Goal: Task Accomplishment & Management: Complete application form

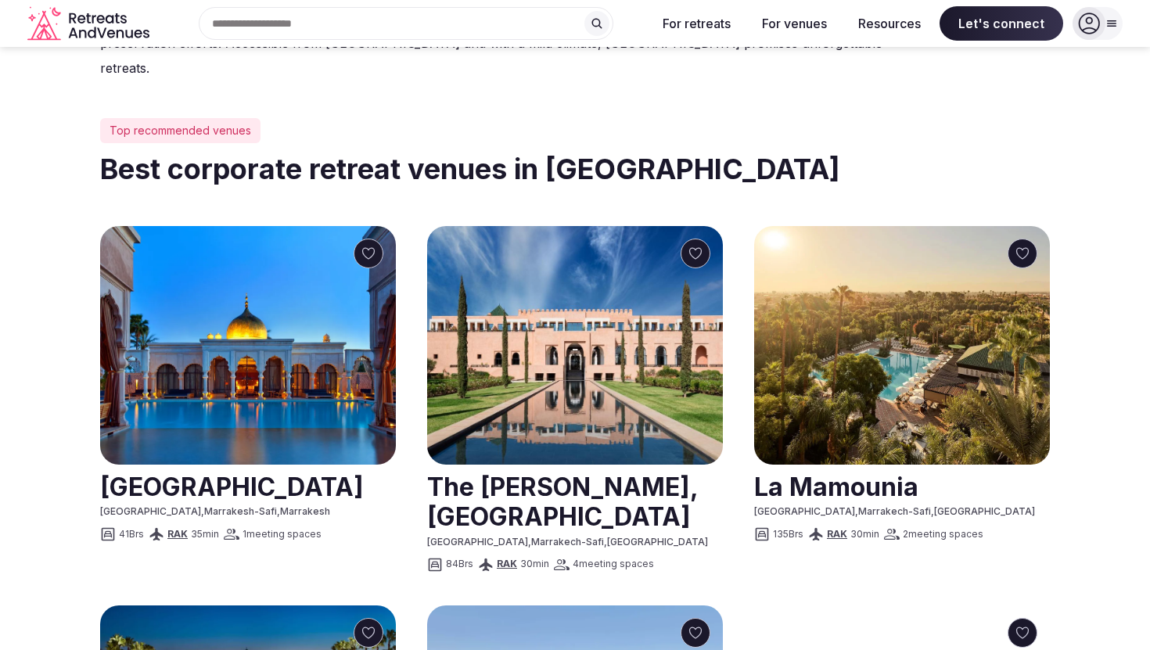
scroll to position [692, 0]
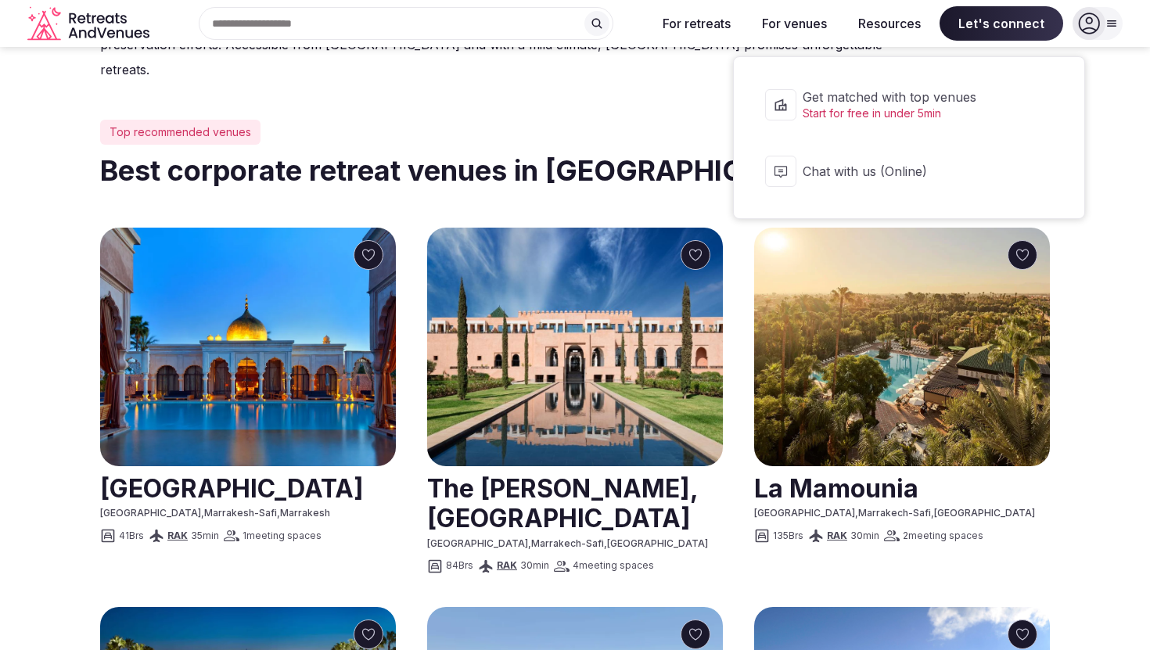
click at [984, 30] on span "Let's connect" at bounding box center [1002, 23] width 124 height 34
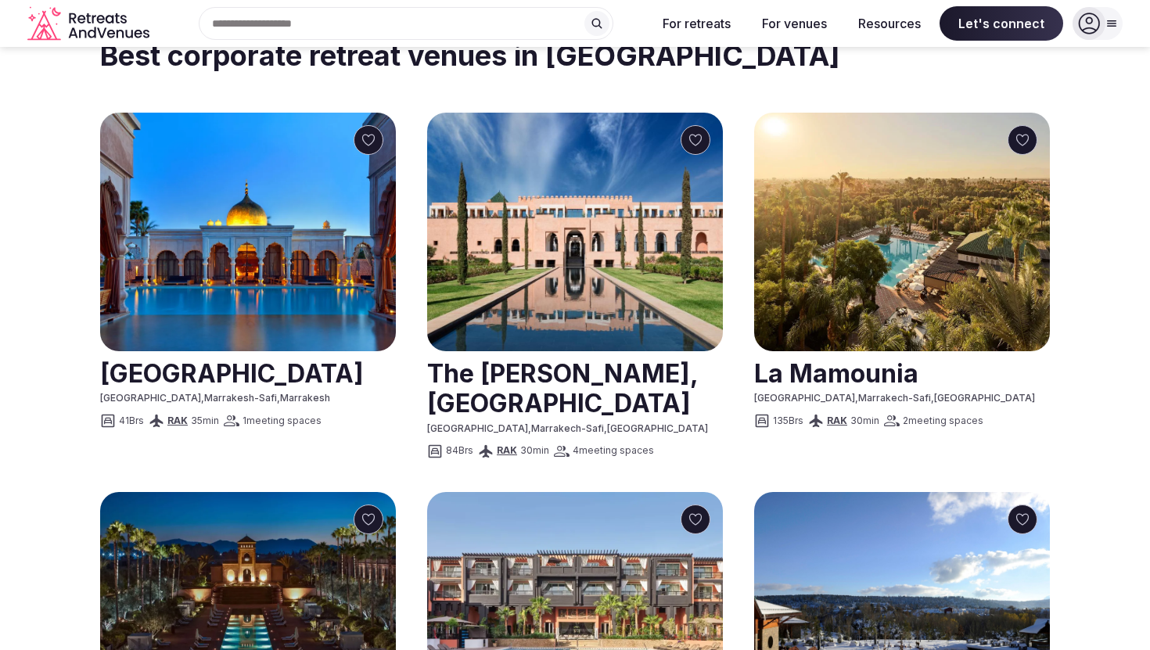
scroll to position [763, 0]
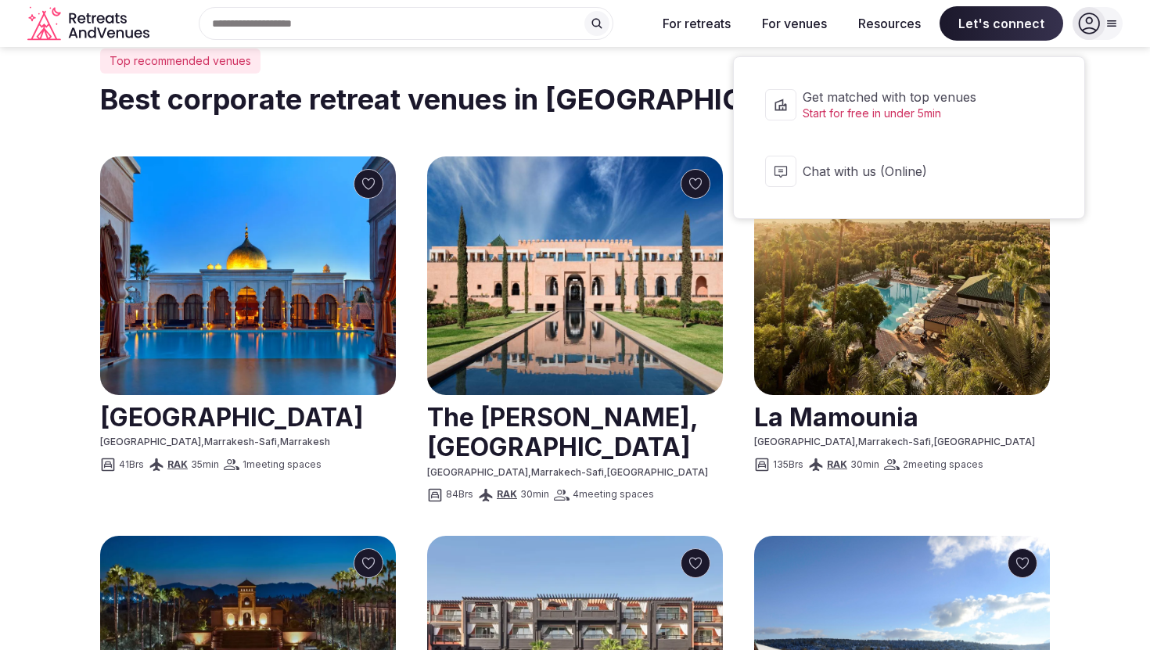
click at [1016, 17] on span "Let's connect" at bounding box center [1002, 23] width 124 height 34
click at [986, 101] on span "Get matched with top venues" at bounding box center [919, 96] width 233 height 17
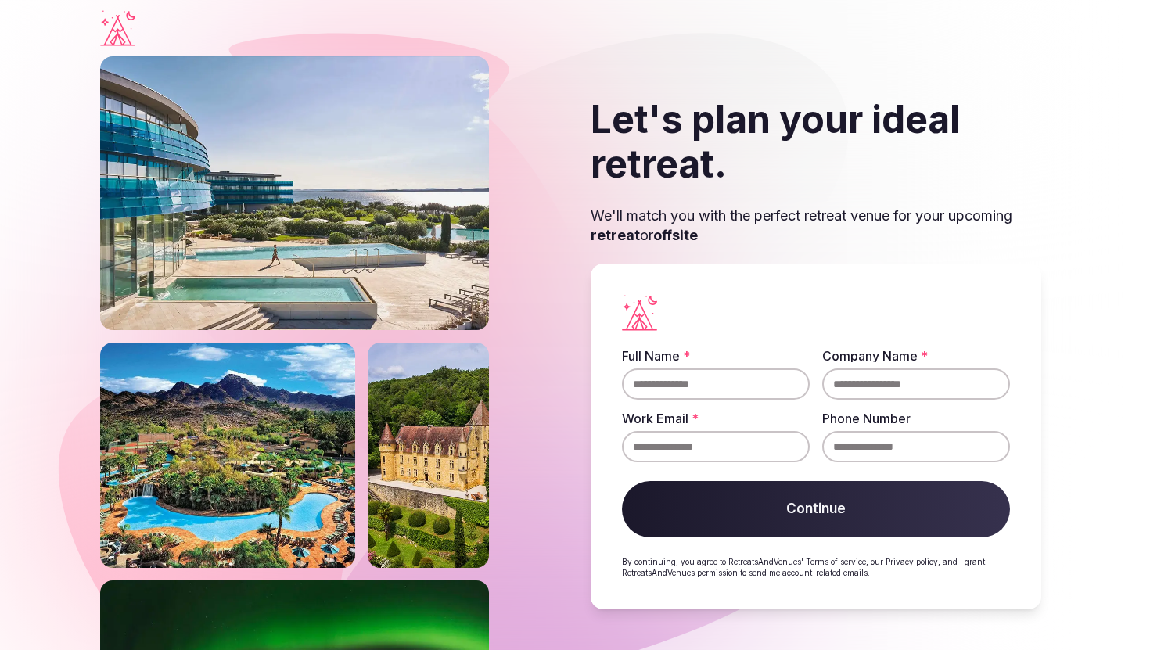
click at [701, 376] on input "Full Name *" at bounding box center [716, 384] width 188 height 31
type input "**********"
click at [890, 372] on input "Company Name *" at bounding box center [916, 384] width 188 height 31
type input "****"
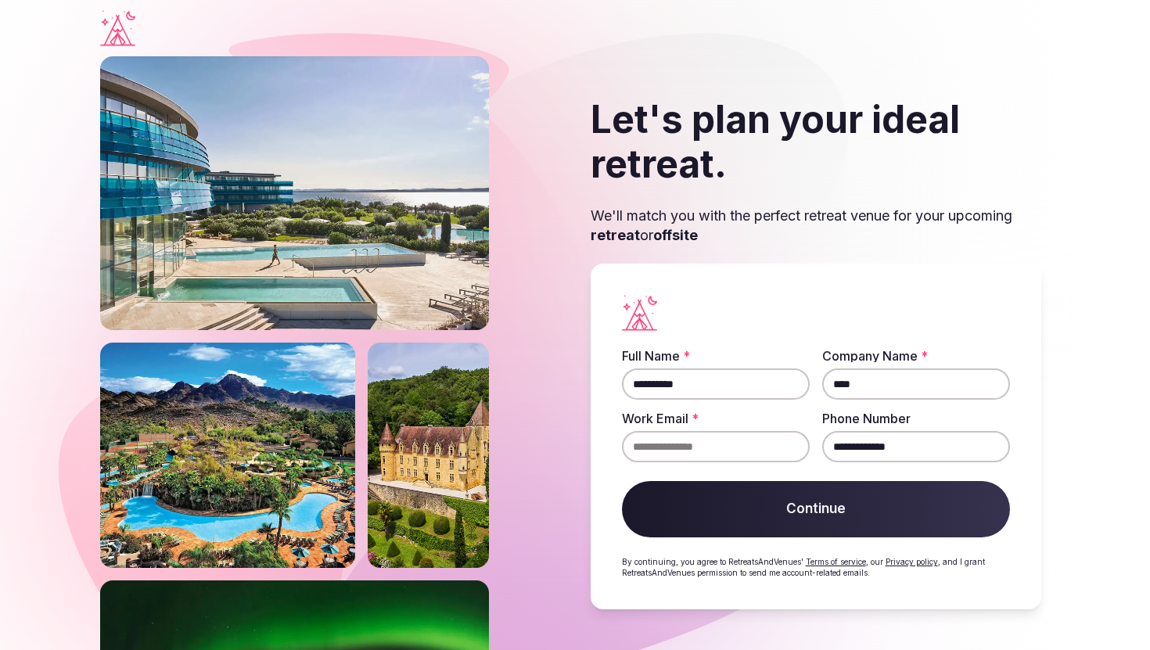
click at [775, 448] on input "Work Email *" at bounding box center [716, 446] width 188 height 31
type input "**********"
click at [825, 516] on button "Continue" at bounding box center [816, 509] width 388 height 56
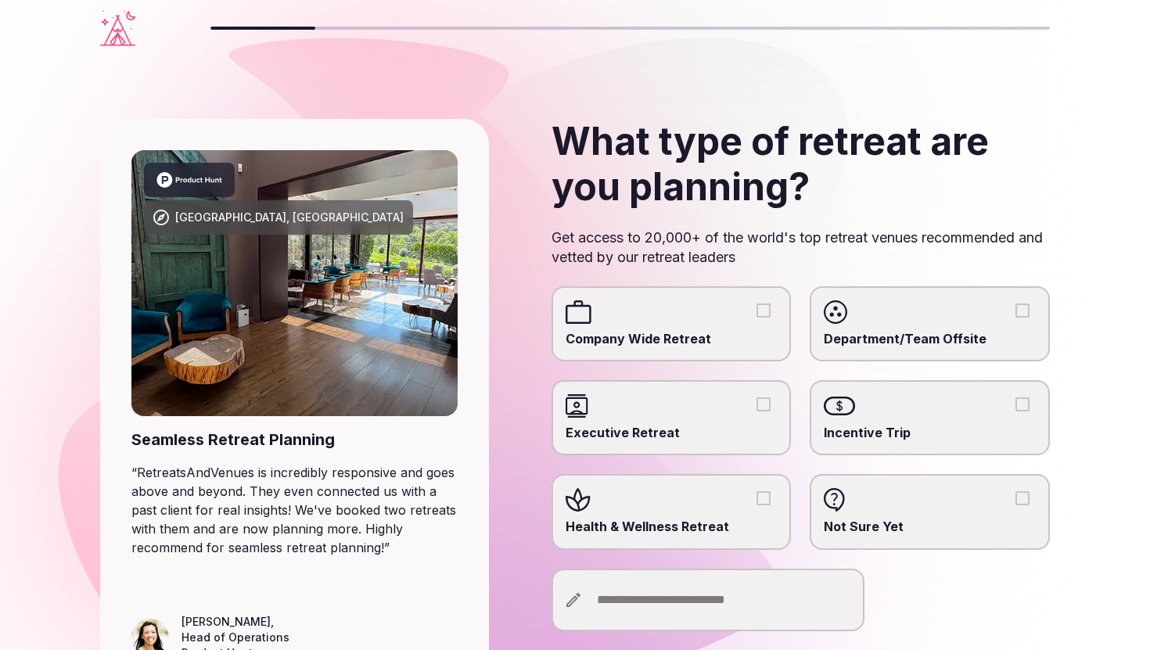
click at [707, 307] on div at bounding box center [672, 311] width 212 height 23
click at [757, 307] on button "Company Wide Retreat" at bounding box center [764, 311] width 14 height 14
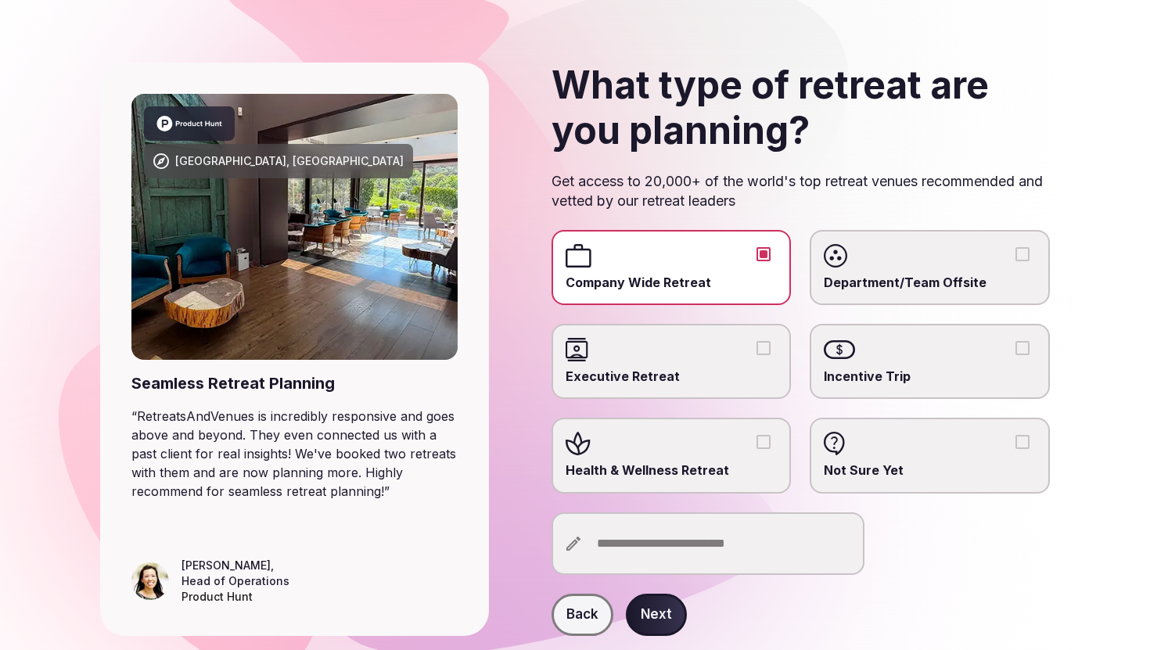
scroll to position [104, 0]
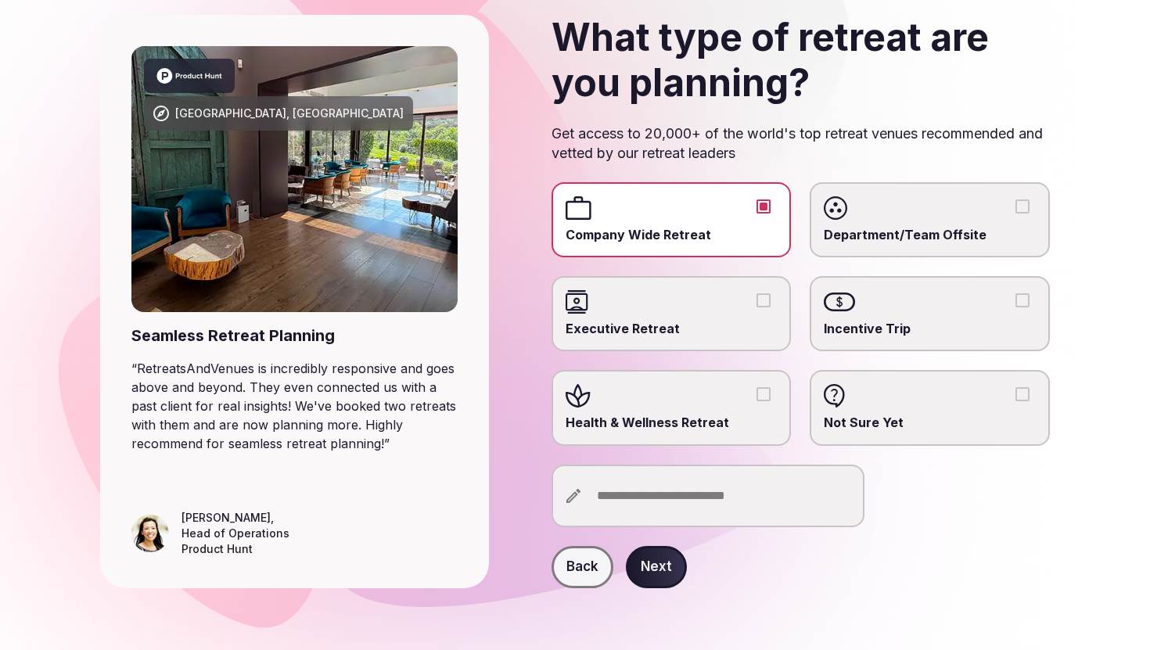
click at [653, 575] on button "Next" at bounding box center [656, 567] width 61 height 42
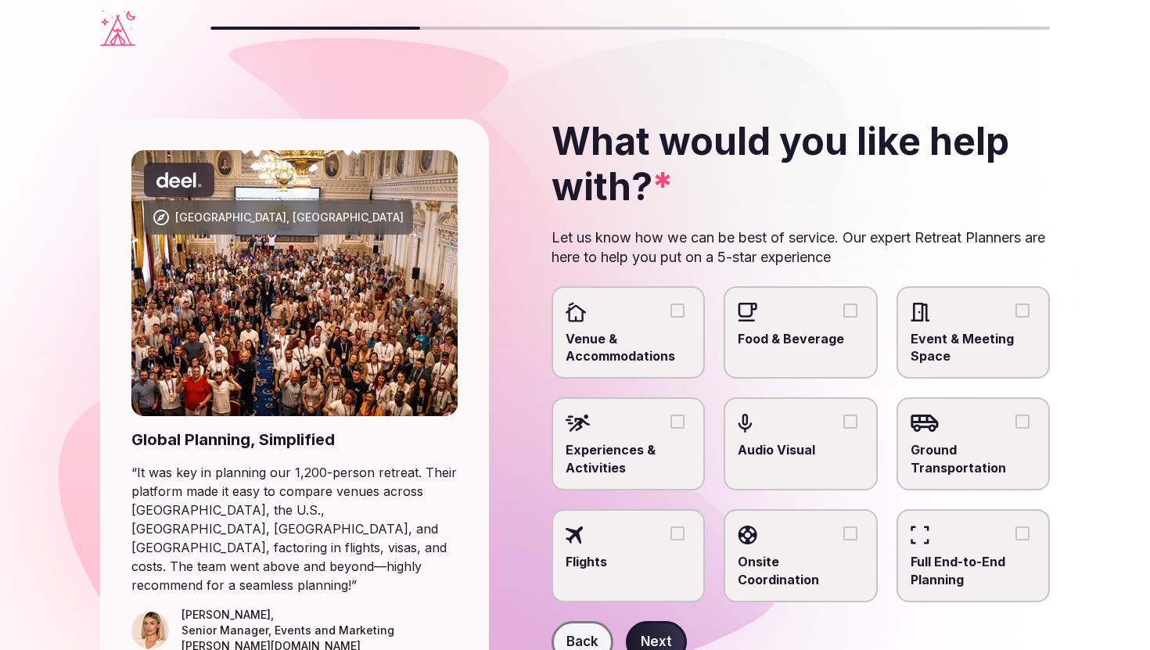
scroll to position [76, 0]
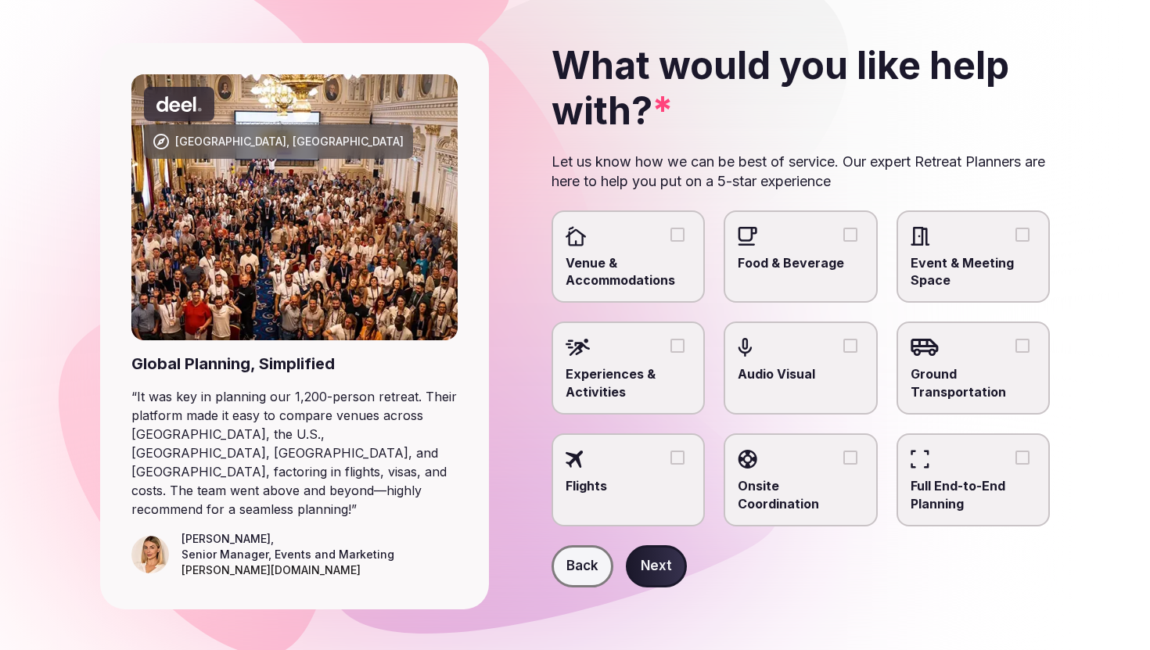
click at [670, 245] on div at bounding box center [629, 236] width 126 height 23
click at [671, 242] on button "Venue & Accommodations" at bounding box center [678, 235] width 14 height 14
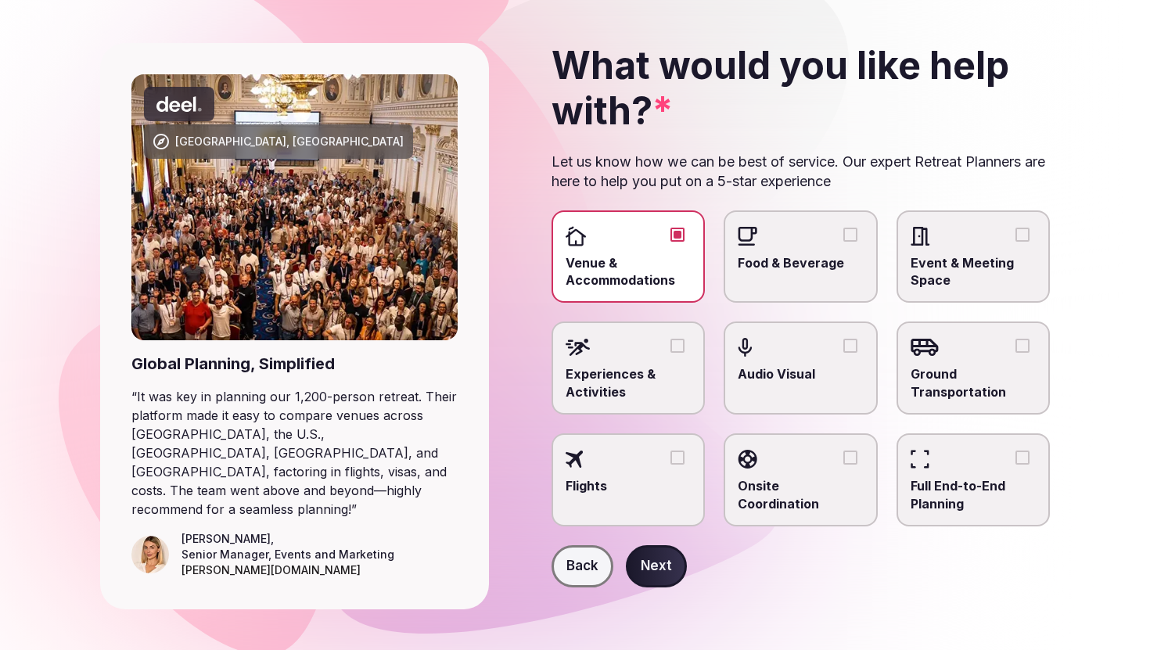
click at [800, 247] on label "Food & Beverage" at bounding box center [801, 256] width 154 height 93
click at [843, 242] on button "Food & Beverage" at bounding box center [850, 235] width 14 height 14
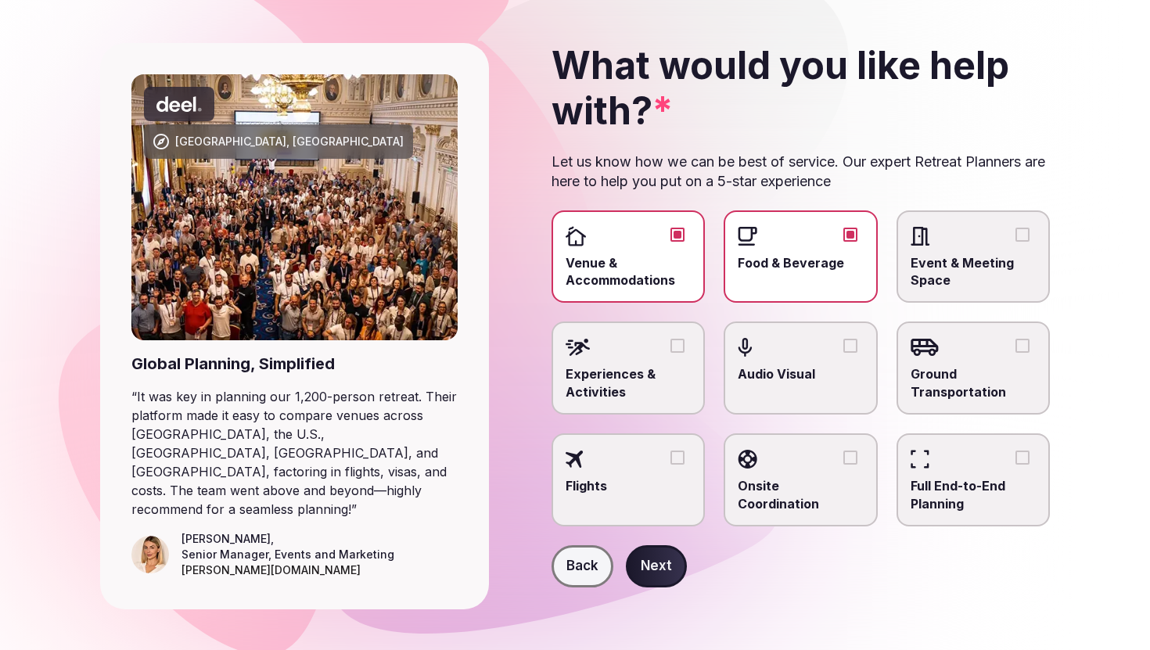
click at [935, 351] on icon at bounding box center [924, 347] width 27 height 17
click at [1016, 351] on button "Ground Transportation" at bounding box center [1023, 346] width 14 height 14
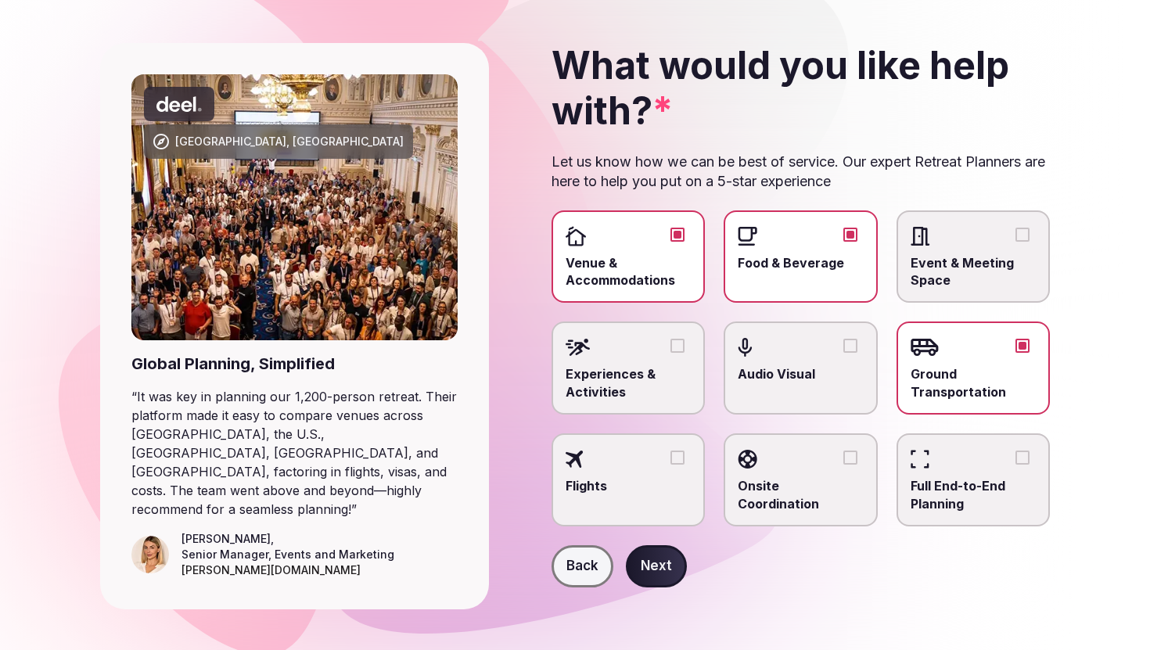
click at [657, 365] on label "Experiences & Activities" at bounding box center [629, 368] width 154 height 93
click at [671, 353] on button "Experiences & Activities" at bounding box center [678, 346] width 14 height 14
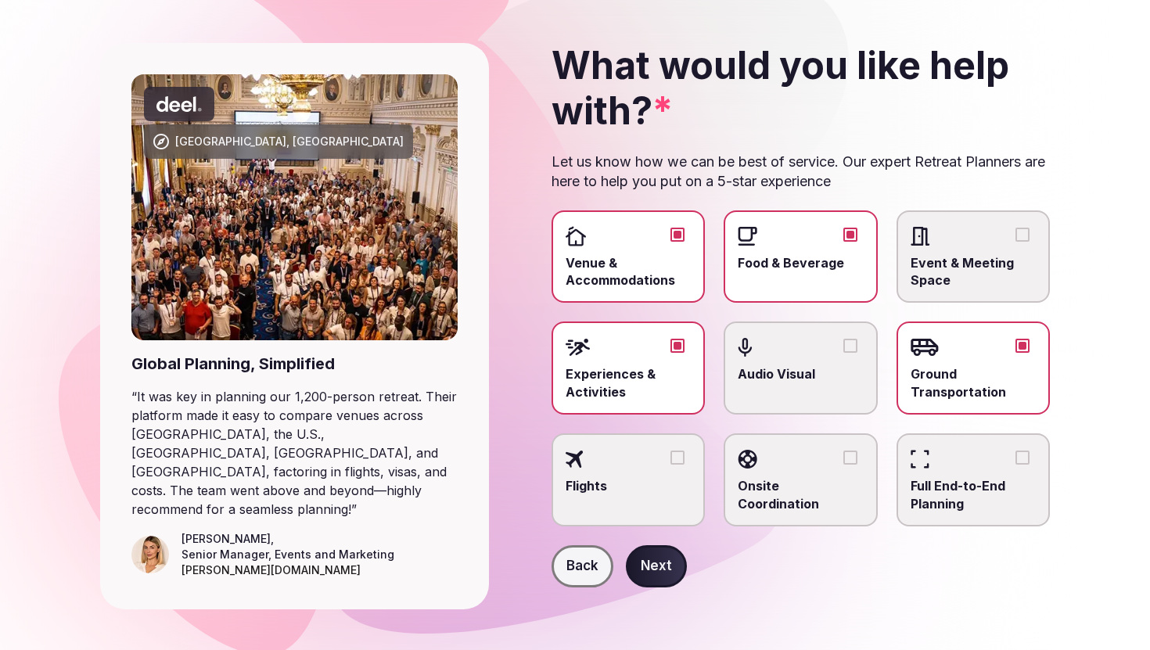
click at [651, 572] on button "Next" at bounding box center [656, 566] width 61 height 42
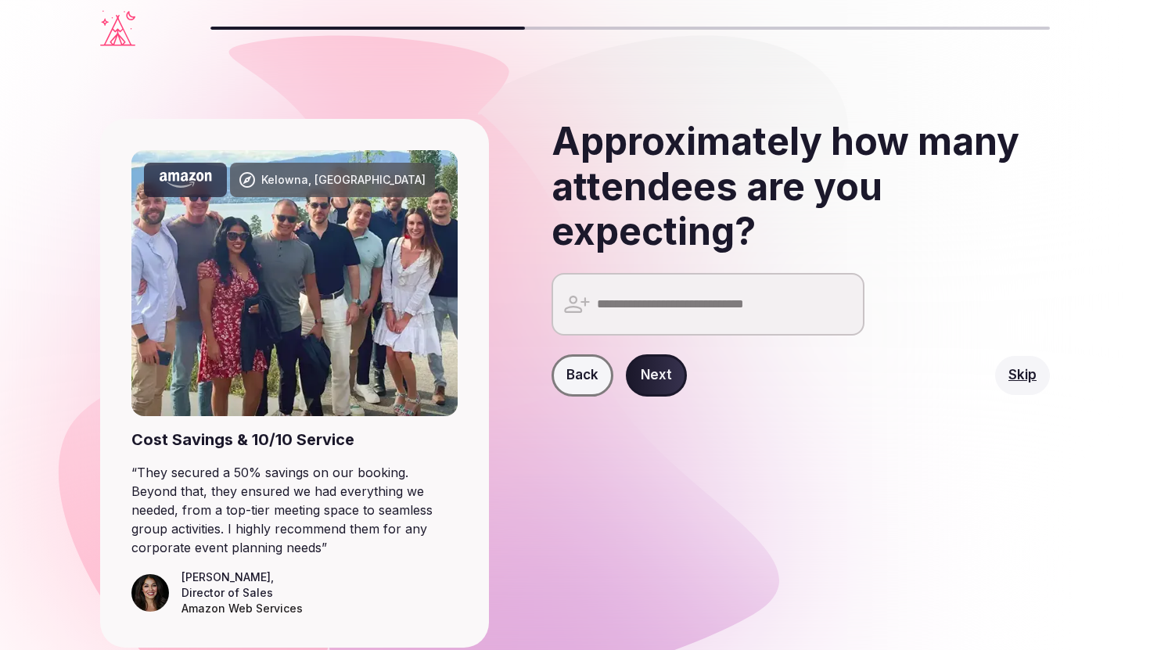
click at [651, 321] on input "number" at bounding box center [708, 304] width 313 height 63
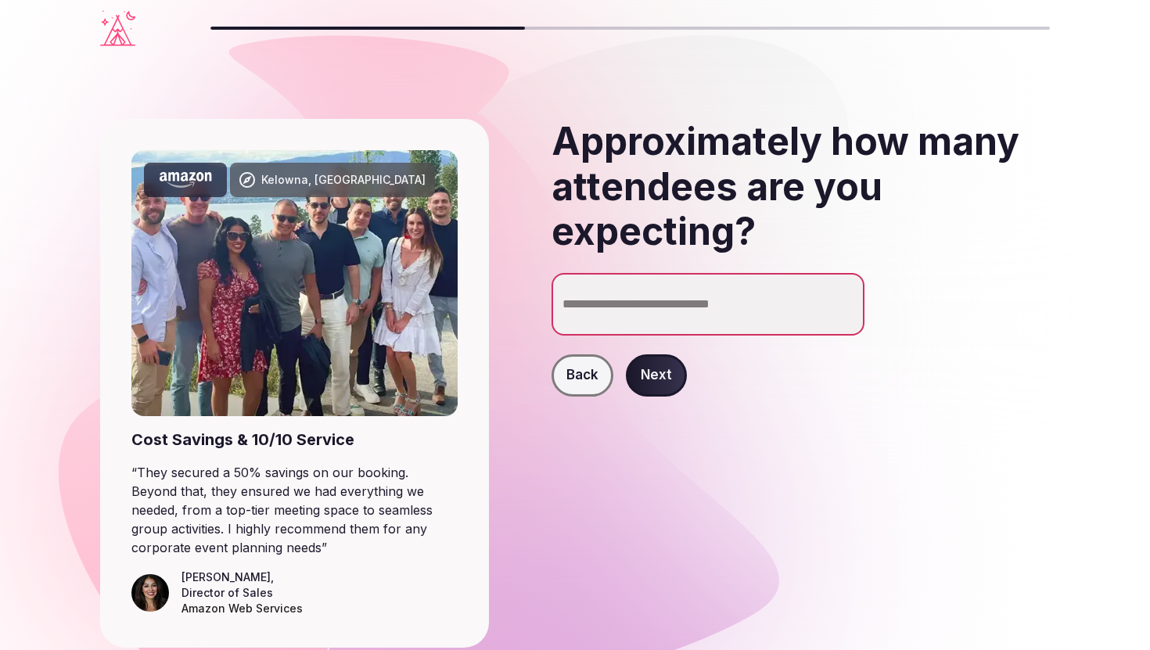
type input "**"
click at [669, 391] on button "Next" at bounding box center [656, 375] width 61 height 42
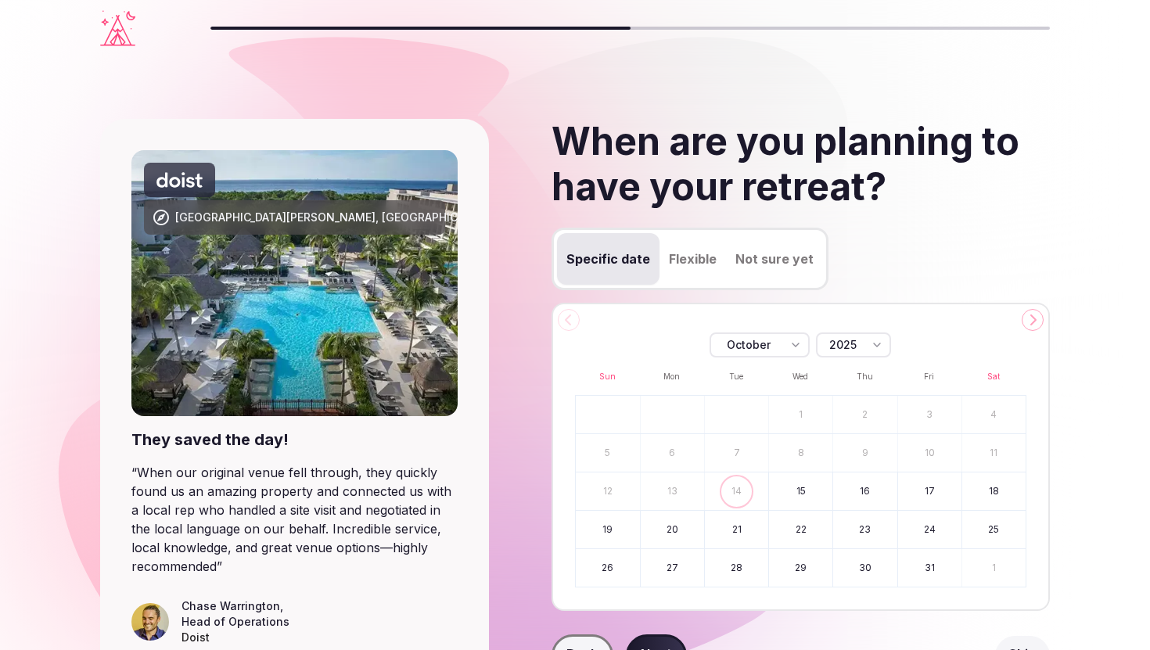
click at [1037, 317] on icon at bounding box center [1033, 320] width 13 height 13
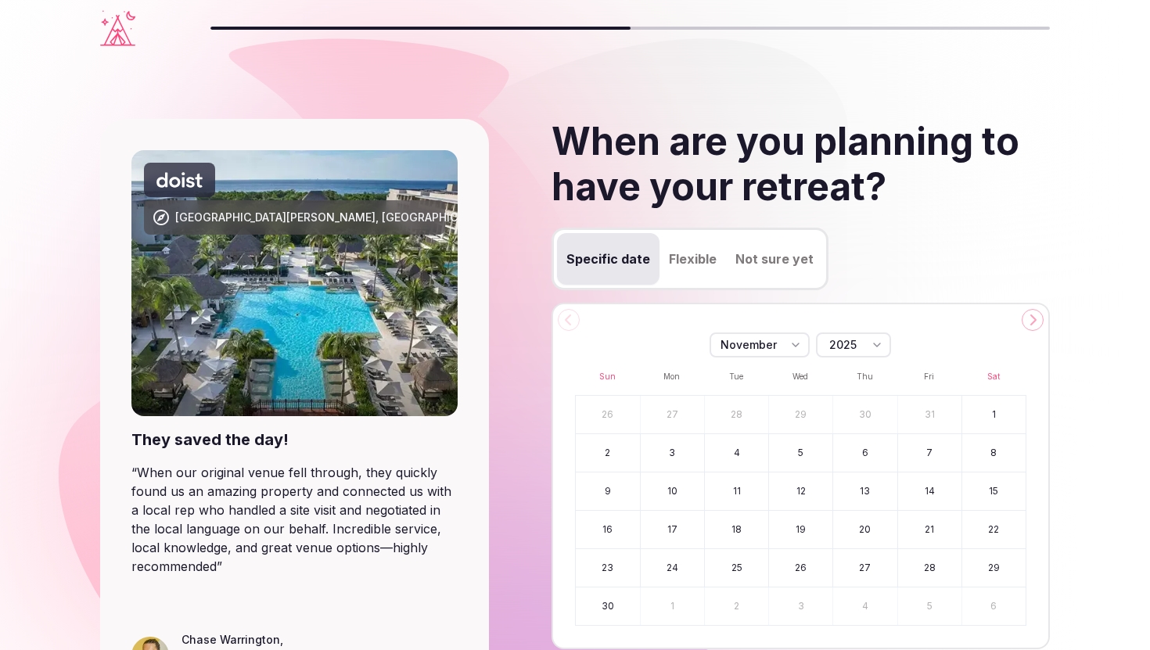
click at [1037, 317] on icon at bounding box center [1033, 320] width 13 height 13
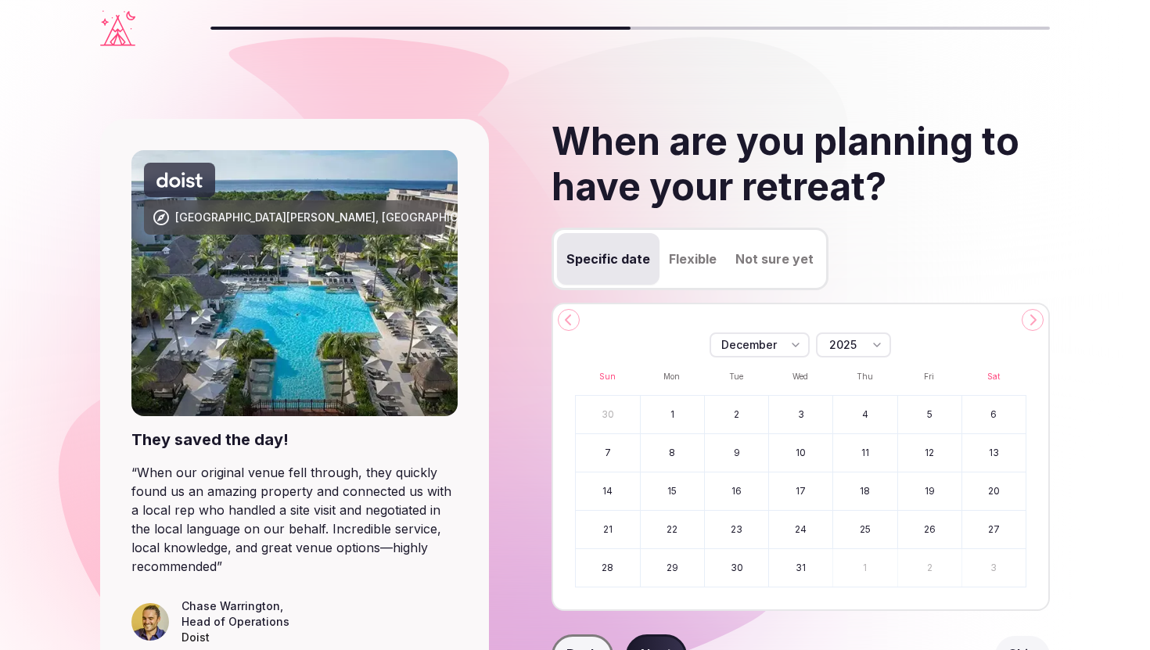
click at [1037, 317] on icon at bounding box center [1033, 320] width 13 height 13
click at [1037, 318] on icon at bounding box center [1033, 320] width 13 height 13
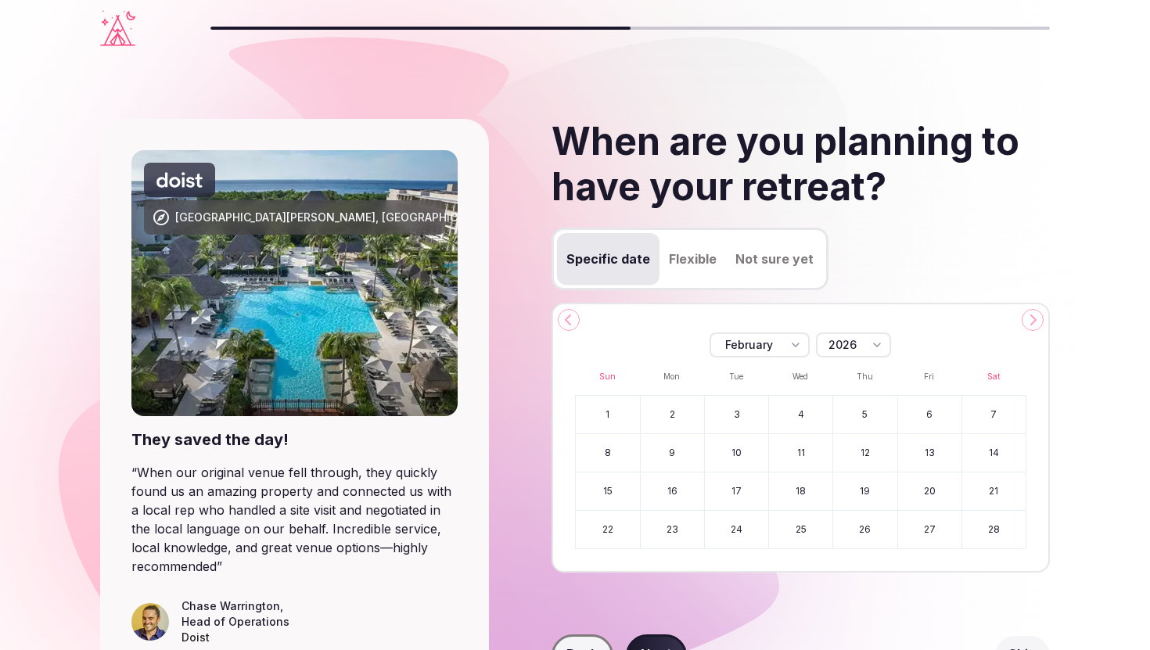
click at [737, 411] on button "3" at bounding box center [736, 415] width 63 height 38
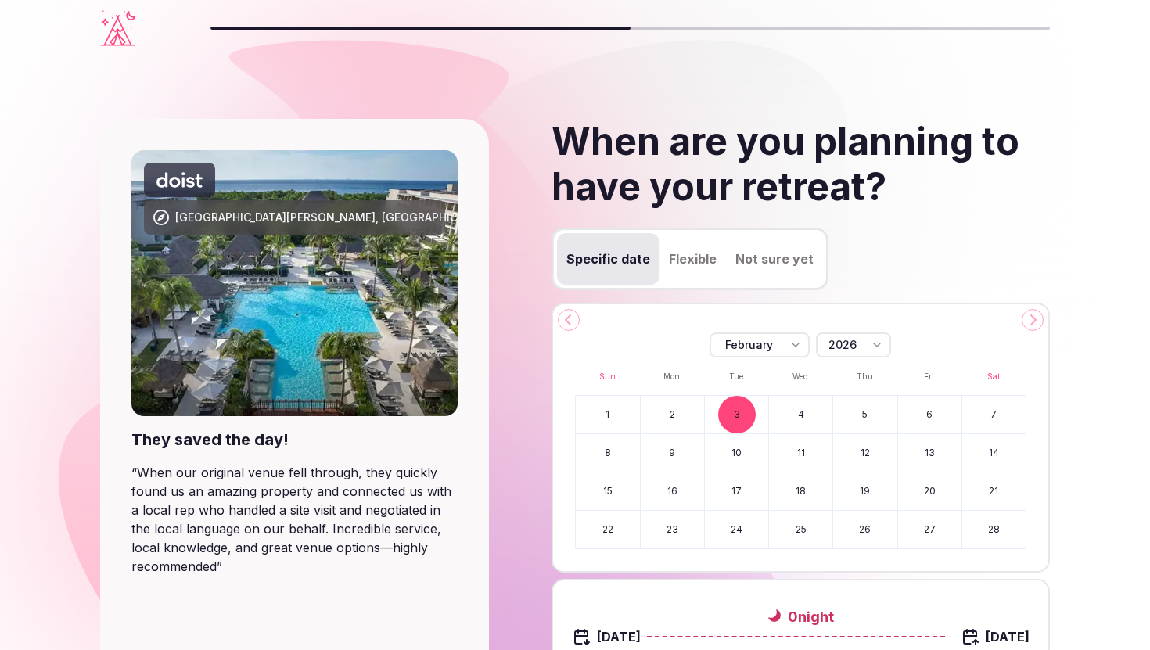
click at [868, 410] on button "5" at bounding box center [864, 415] width 63 height 38
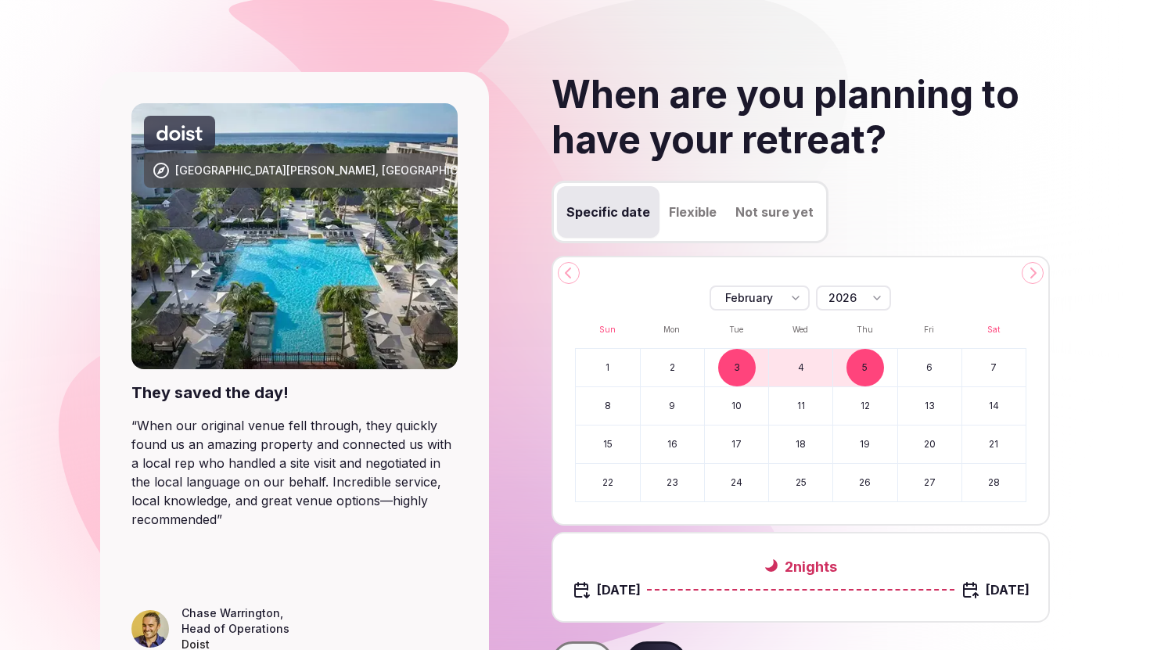
scroll to position [143, 0]
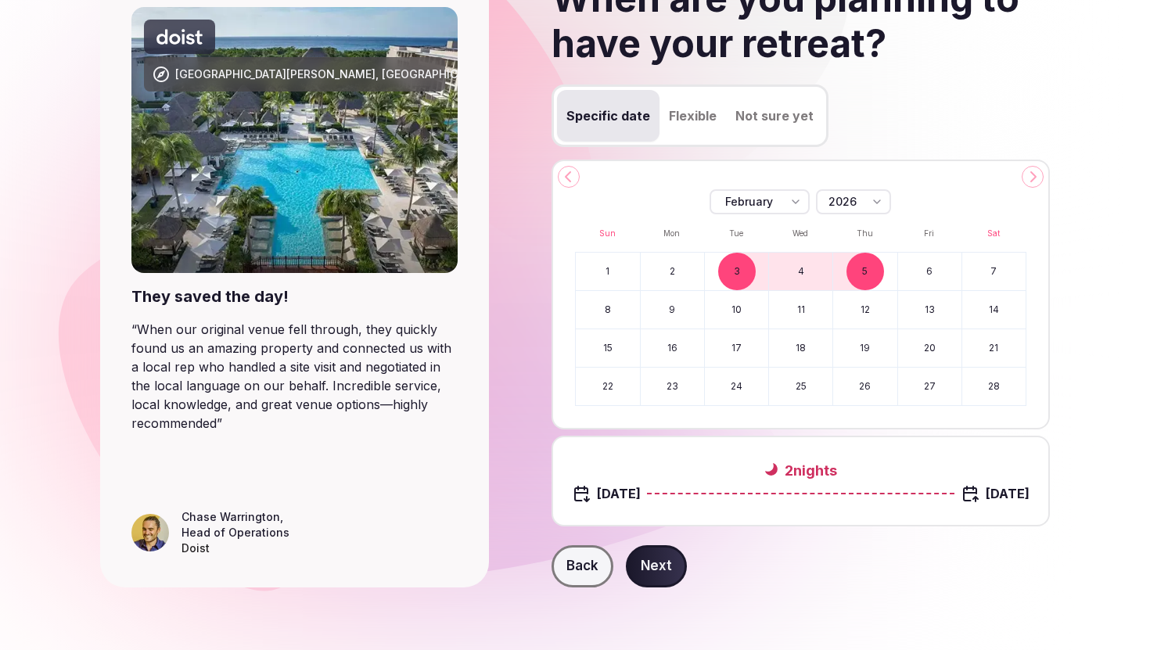
click at [674, 573] on button "Next" at bounding box center [656, 566] width 61 height 42
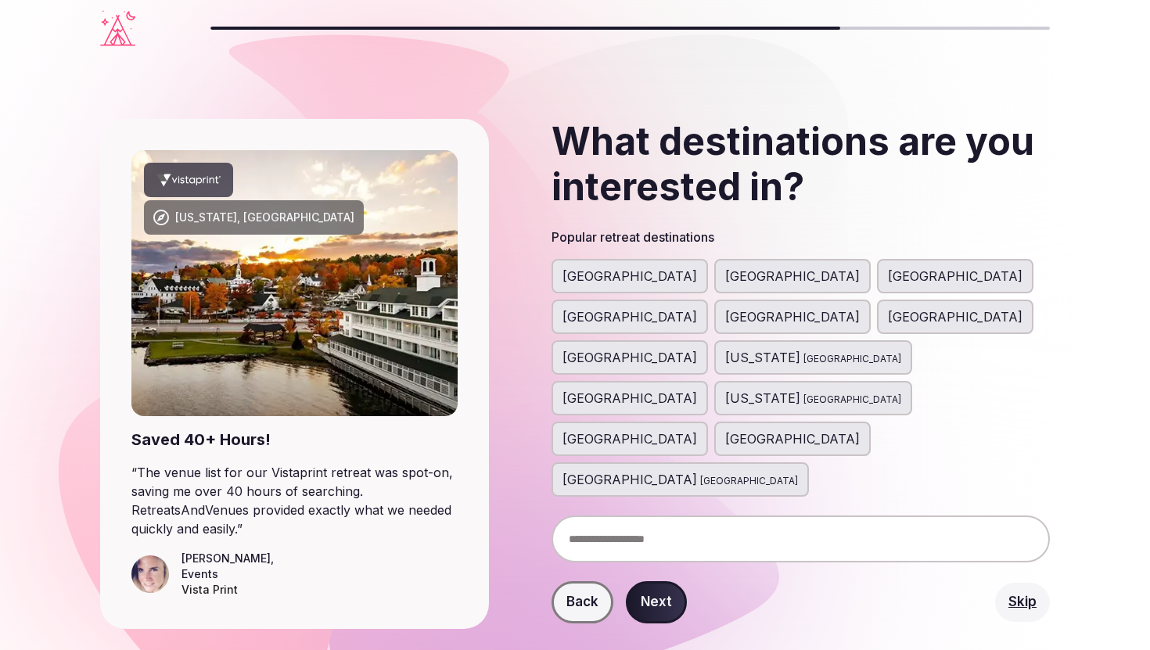
click at [858, 516] on input "text" at bounding box center [801, 539] width 499 height 47
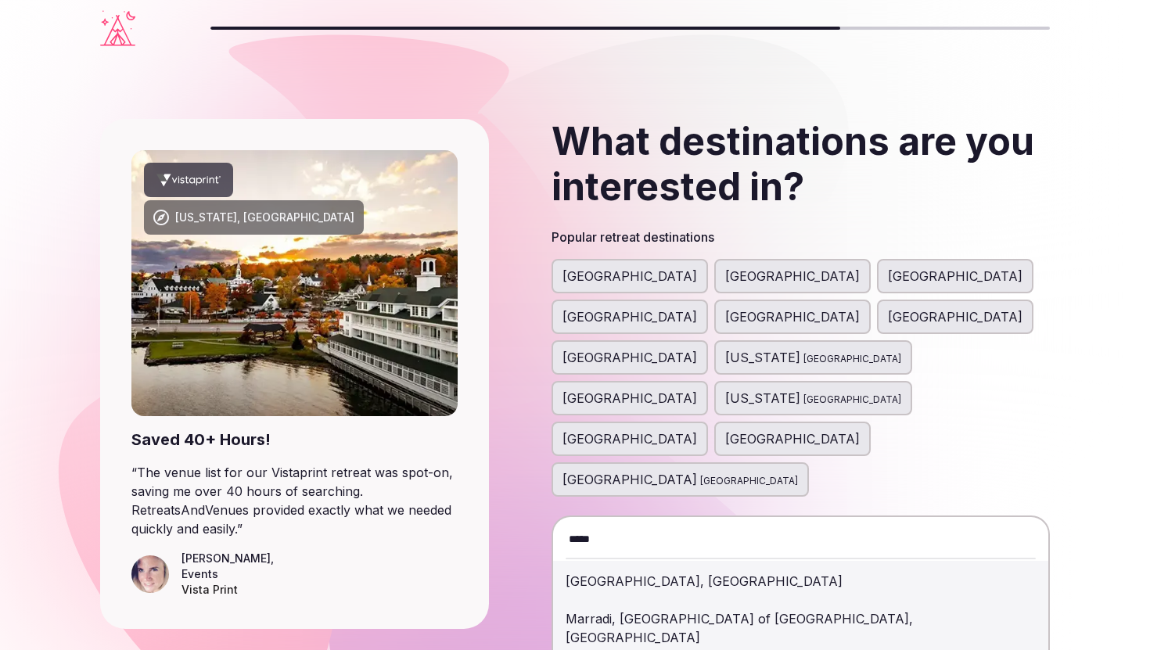
type input "*****"
click at [844, 563] on div "[GEOGRAPHIC_DATA], [GEOGRAPHIC_DATA]" at bounding box center [801, 582] width 471 height 38
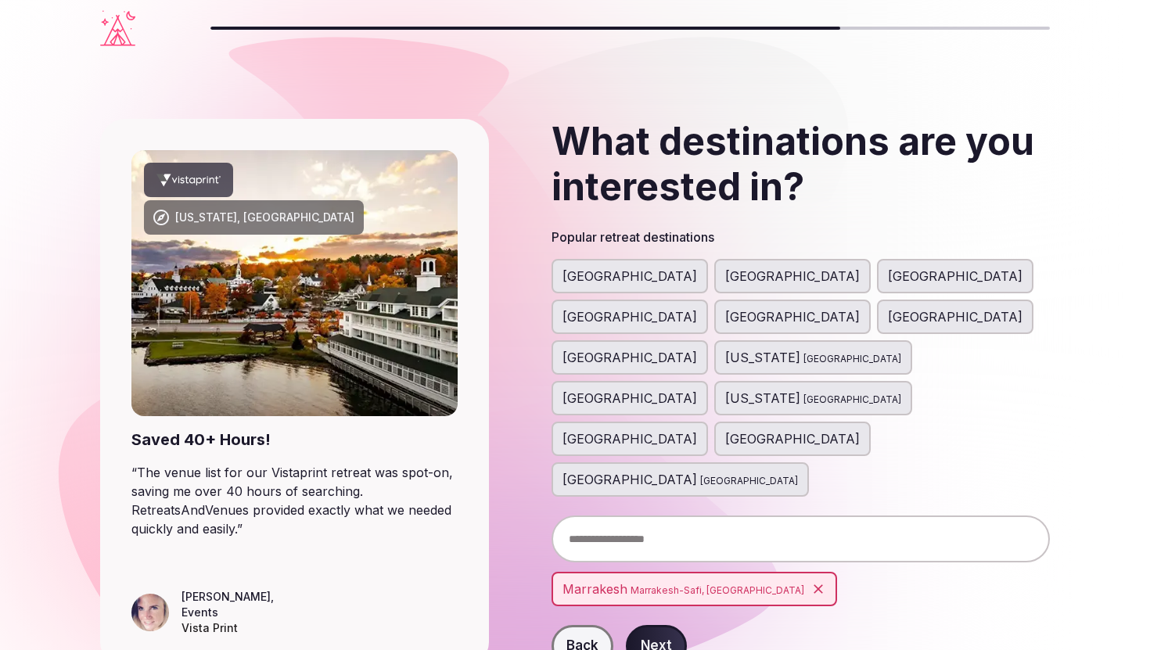
click at [656, 625] on button "Next" at bounding box center [656, 646] width 61 height 42
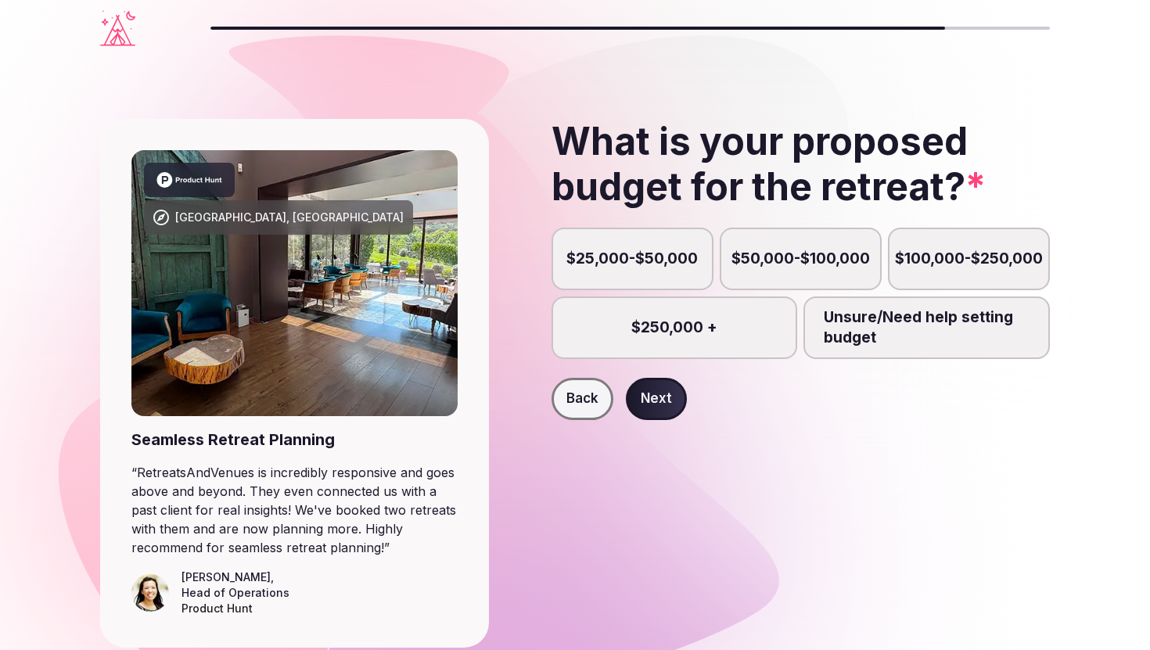
click at [683, 246] on label "$25,000-$50,000" at bounding box center [633, 259] width 162 height 63
click at [648, 260] on button "$25,000-$50,000" at bounding box center [640, 268] width 16 height 16
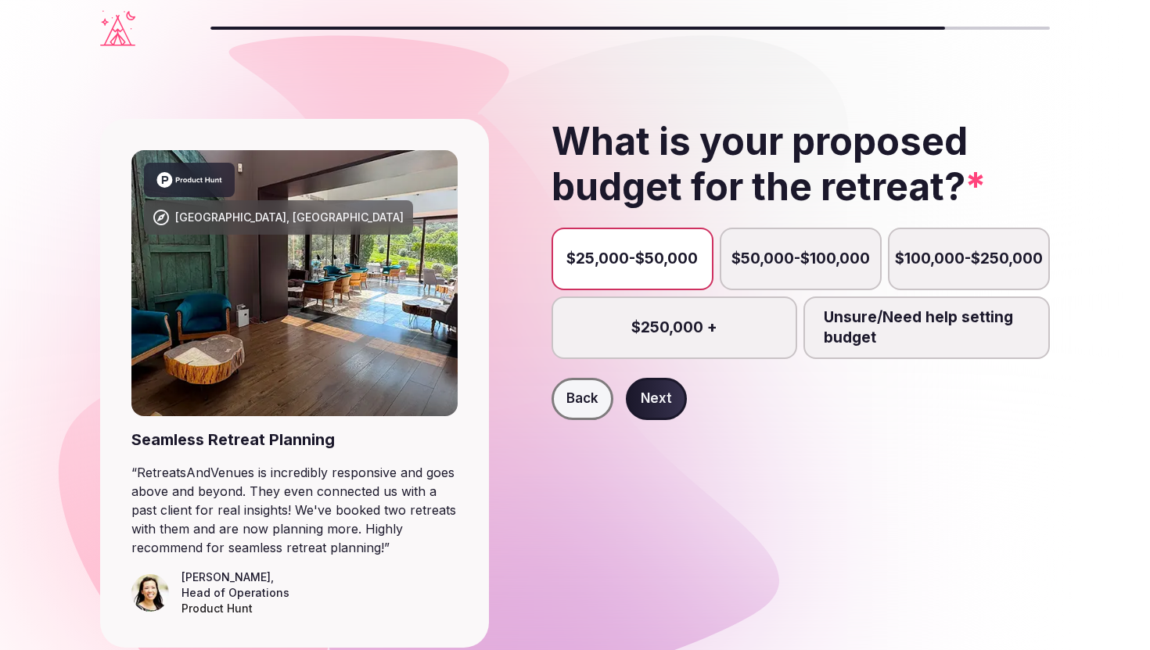
click at [784, 249] on label "$50,000-$100,000" at bounding box center [801, 259] width 162 height 63
click at [800, 260] on button "$50,000-$100,000" at bounding box center [808, 268] width 16 height 16
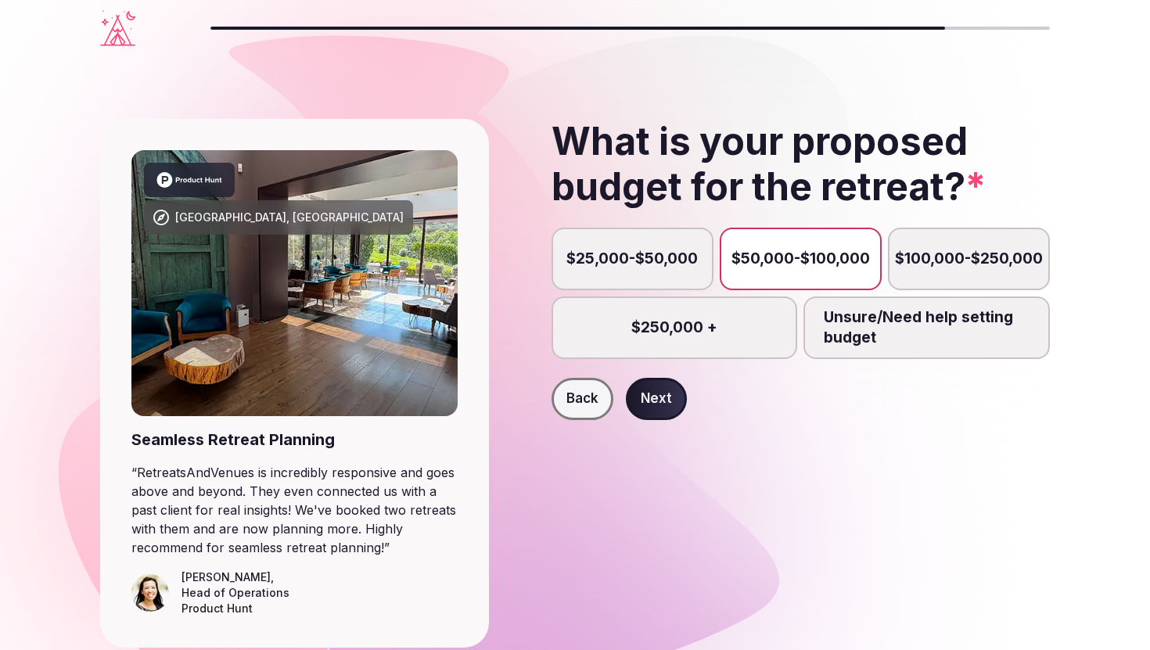
scroll to position [9, 0]
click at [661, 269] on label "$25,000-$50,000" at bounding box center [633, 259] width 162 height 63
click at [648, 267] on button "$25,000-$50,000" at bounding box center [640, 259] width 16 height 16
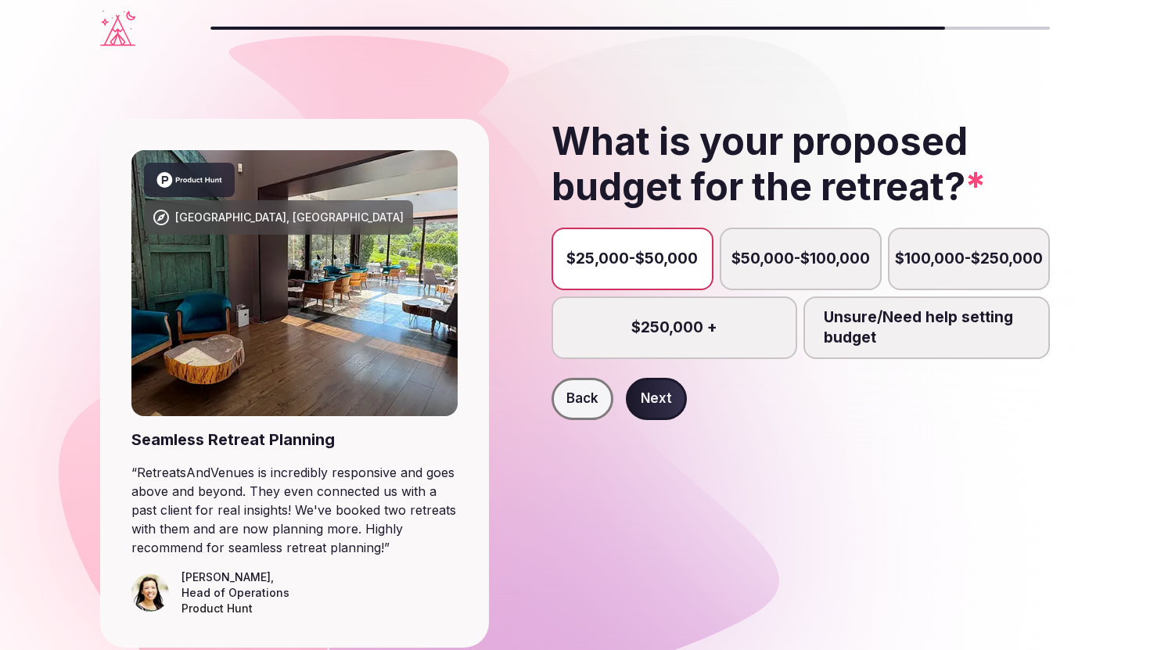
click at [844, 239] on label "$50,000-$100,000" at bounding box center [801, 259] width 162 height 63
click at [816, 251] on button "$50,000-$100,000" at bounding box center [808, 259] width 16 height 16
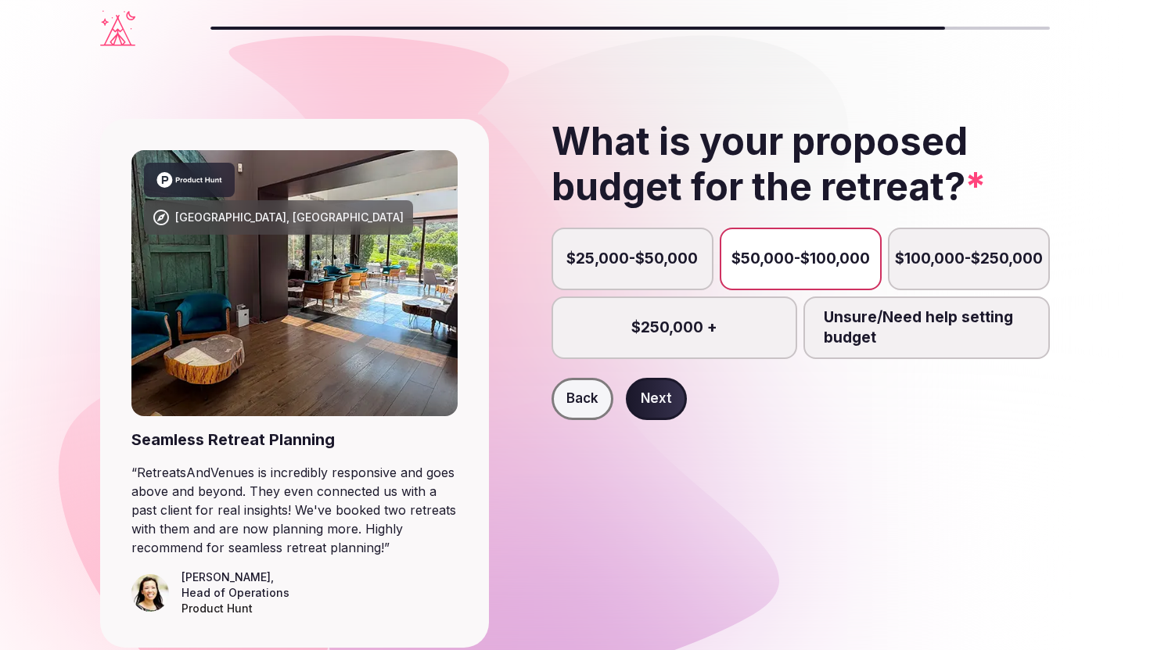
click at [663, 394] on button "Next" at bounding box center [656, 399] width 61 height 42
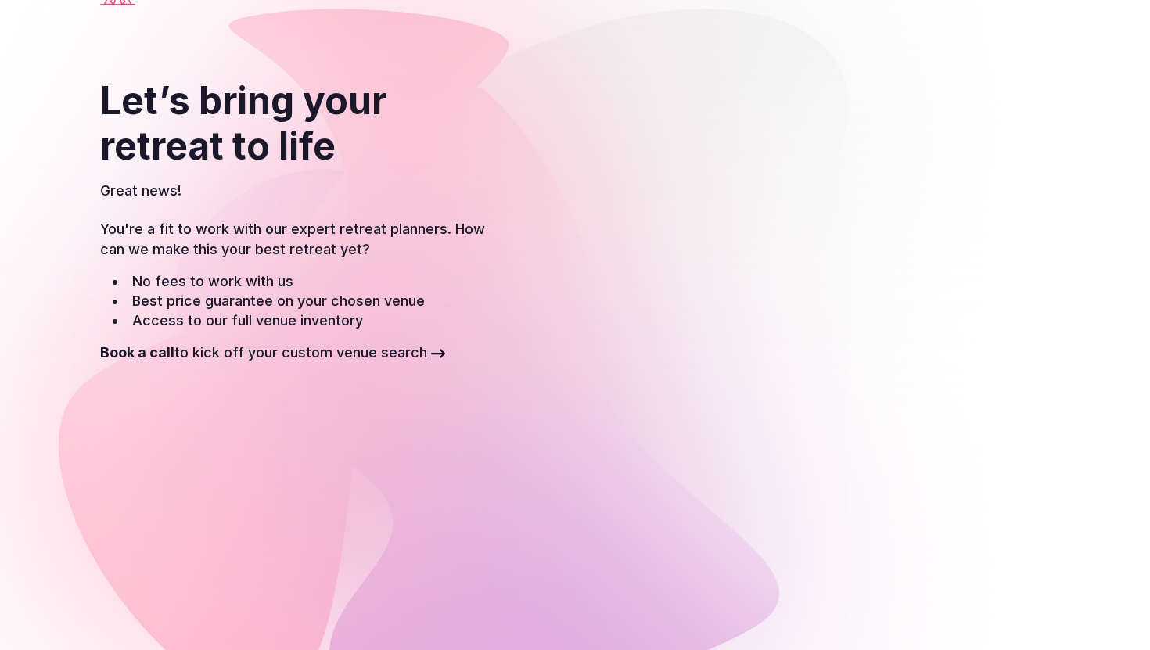
scroll to position [38, 0]
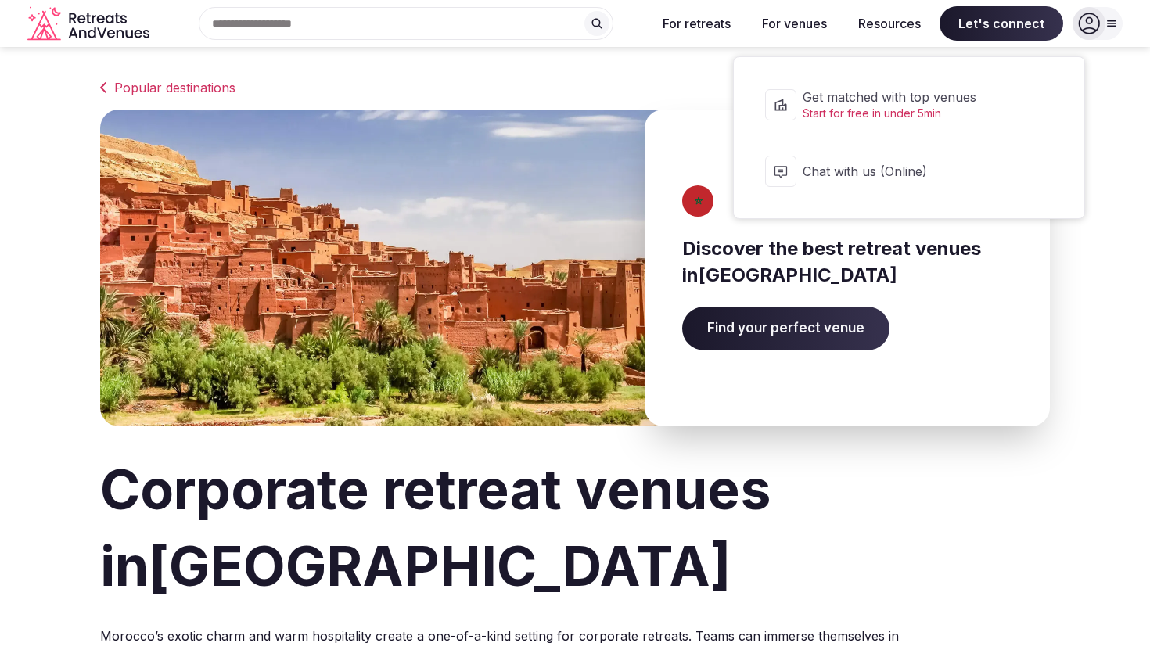
click at [901, 178] on span "Chat with us (Online)" at bounding box center [919, 171] width 233 height 17
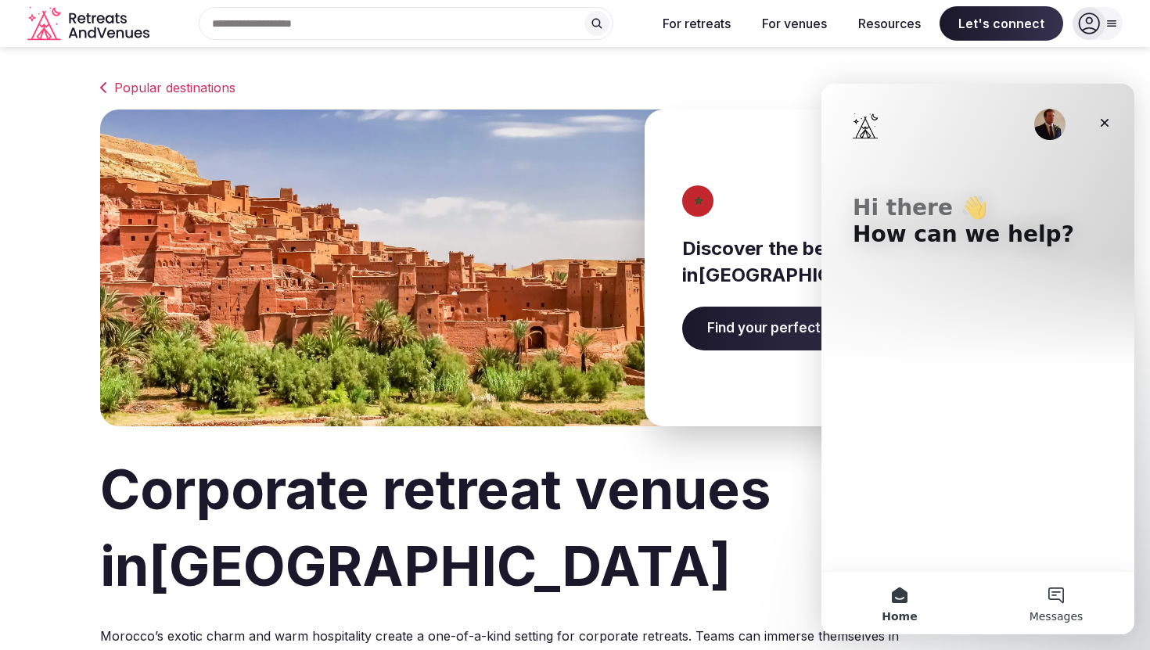
click at [1059, 599] on button "Messages" at bounding box center [1056, 603] width 156 height 63
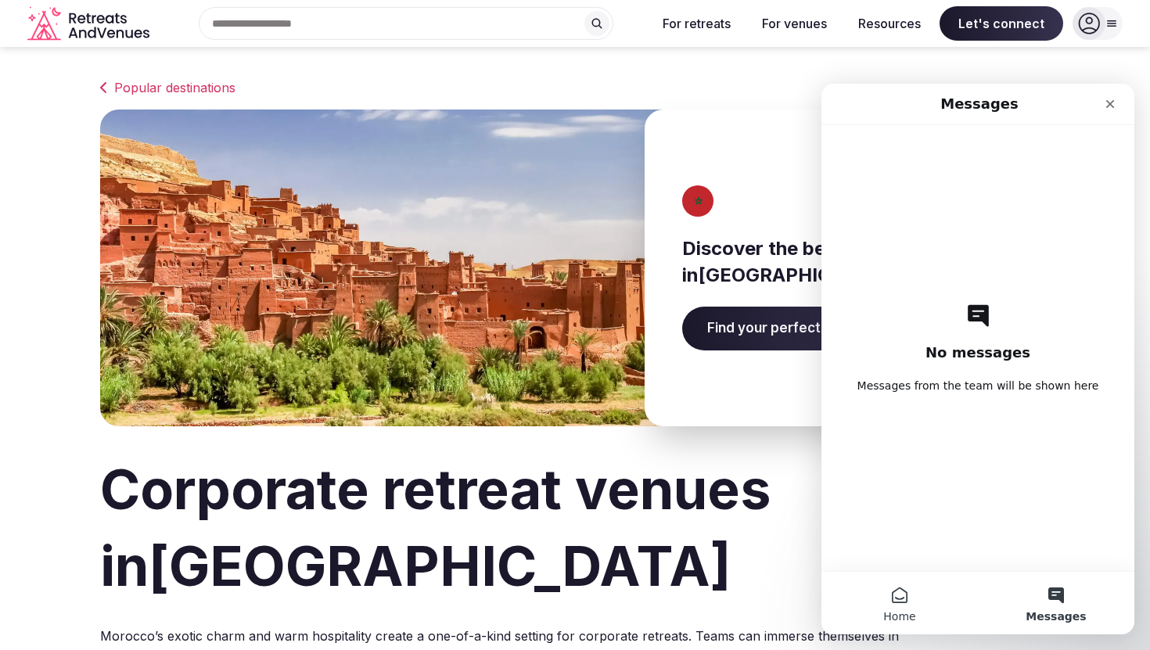
click at [909, 604] on button "Home" at bounding box center [900, 603] width 156 height 63
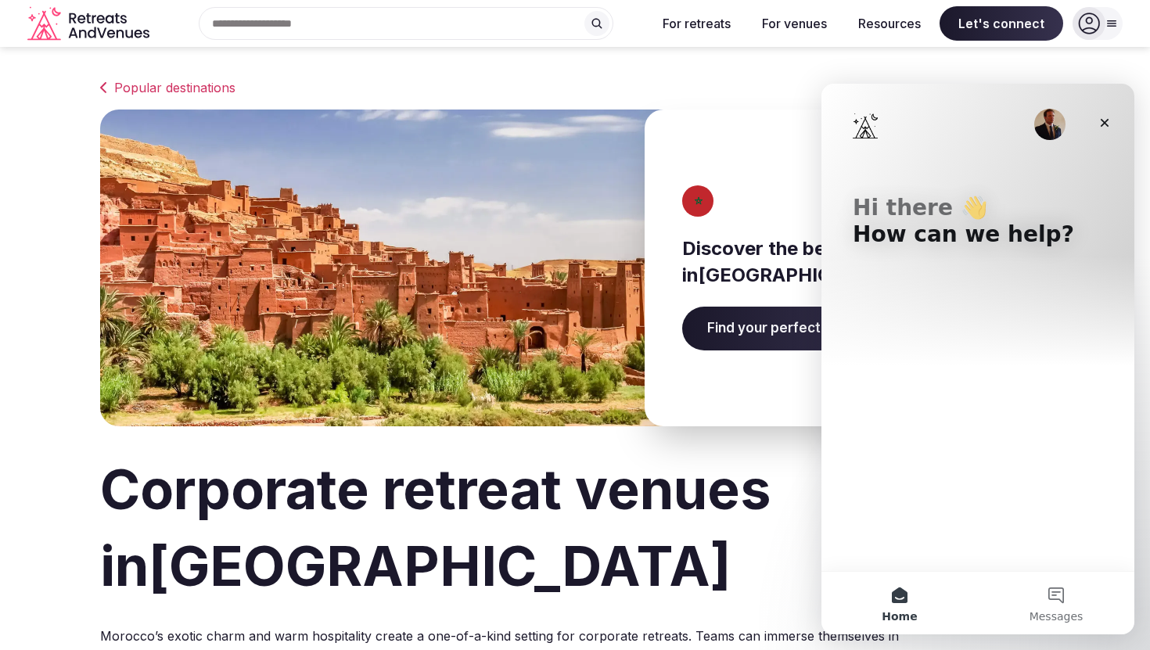
click at [962, 437] on div "Hi there 👋 How can we help?" at bounding box center [978, 327] width 313 height 487
click at [963, 256] on div "Hi there 👋 How can we help?" at bounding box center [978, 225] width 282 height 282
click at [983, 242] on p "How can we help?" at bounding box center [978, 234] width 250 height 27
click at [933, 490] on div "Hi there 👋 How can we help?" at bounding box center [978, 327] width 313 height 487
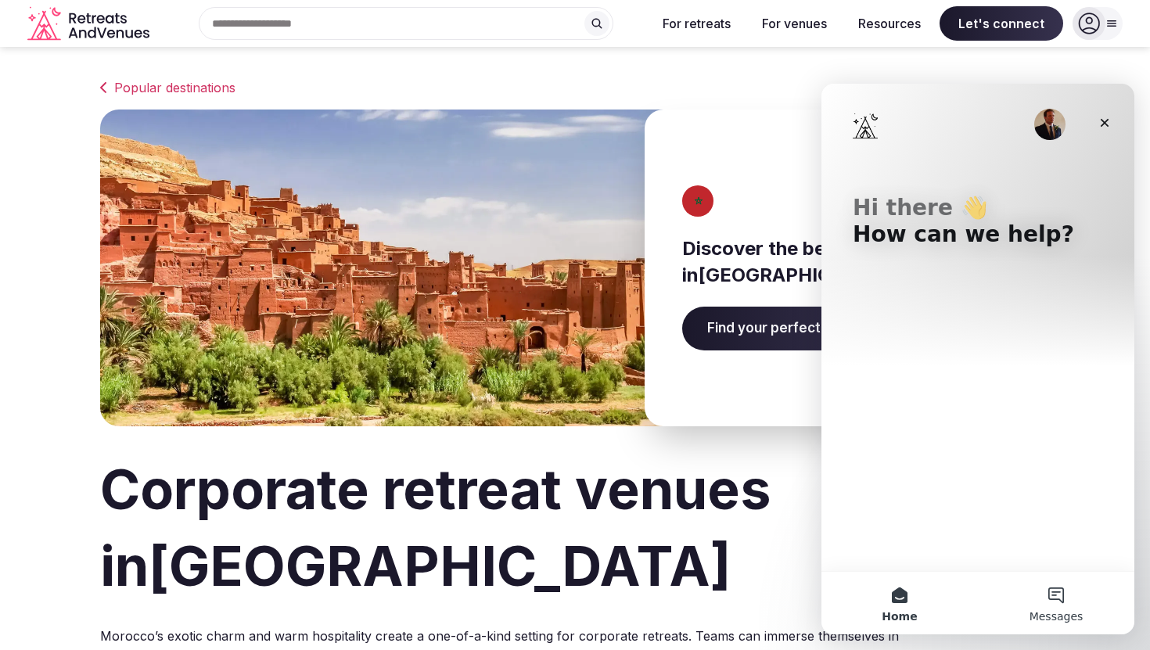
click at [1056, 590] on button "Messages" at bounding box center [1056, 603] width 156 height 63
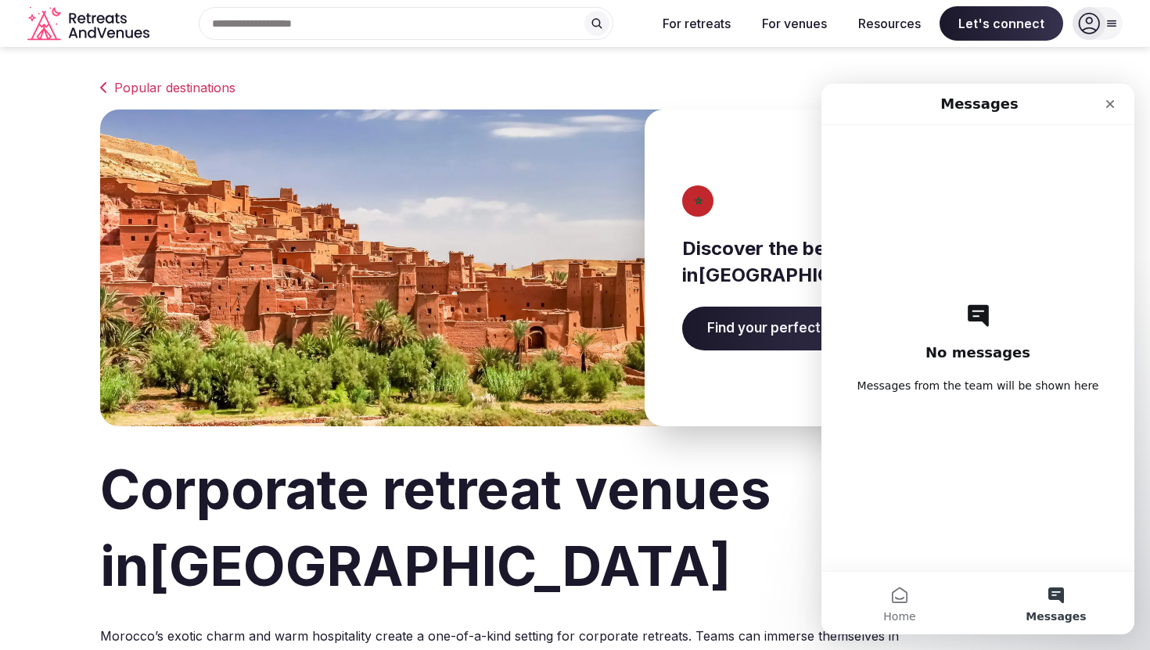
click at [951, 391] on span "Messages from the team will be shown here" at bounding box center [979, 386] width 242 height 16
click at [916, 642] on div "Corporate retreat venues in [GEOGRAPHIC_DATA] [GEOGRAPHIC_DATA]’s exotic charm …" at bounding box center [575, 599] width 950 height 347
click at [908, 614] on span "Home" at bounding box center [899, 616] width 32 height 11
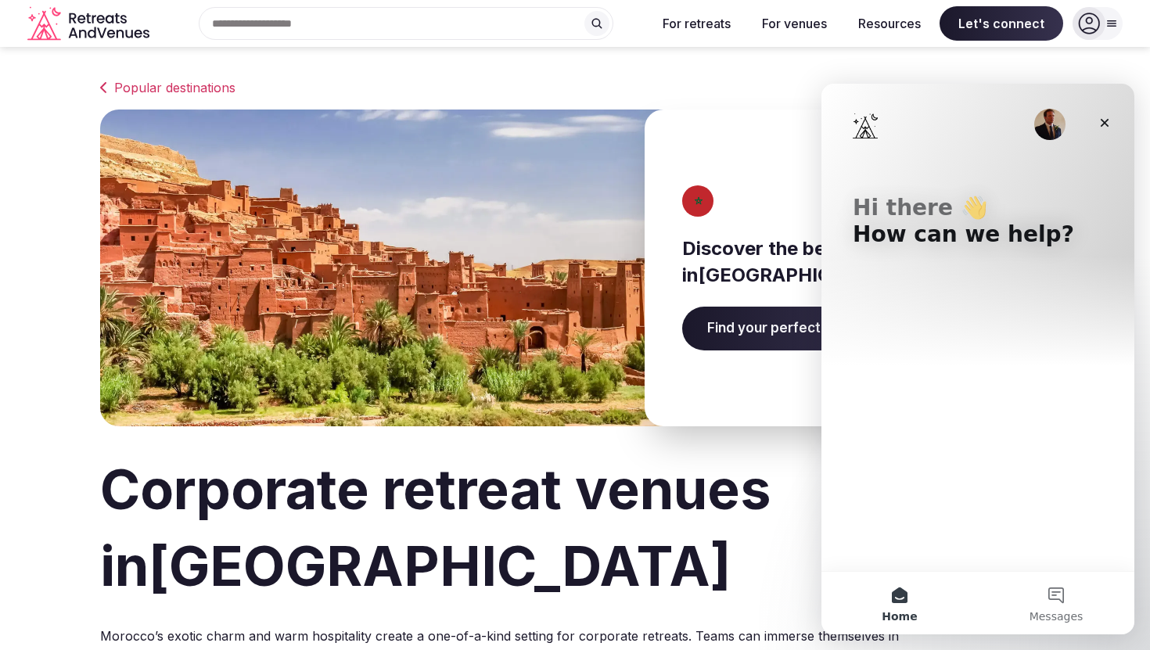
click at [1051, 120] on img "Intercom messenger" at bounding box center [1049, 124] width 31 height 31
click at [872, 135] on img "Intercom messenger" at bounding box center [865, 125] width 25 height 25
click at [686, 83] on link "Popular destinations" at bounding box center [575, 87] width 950 height 19
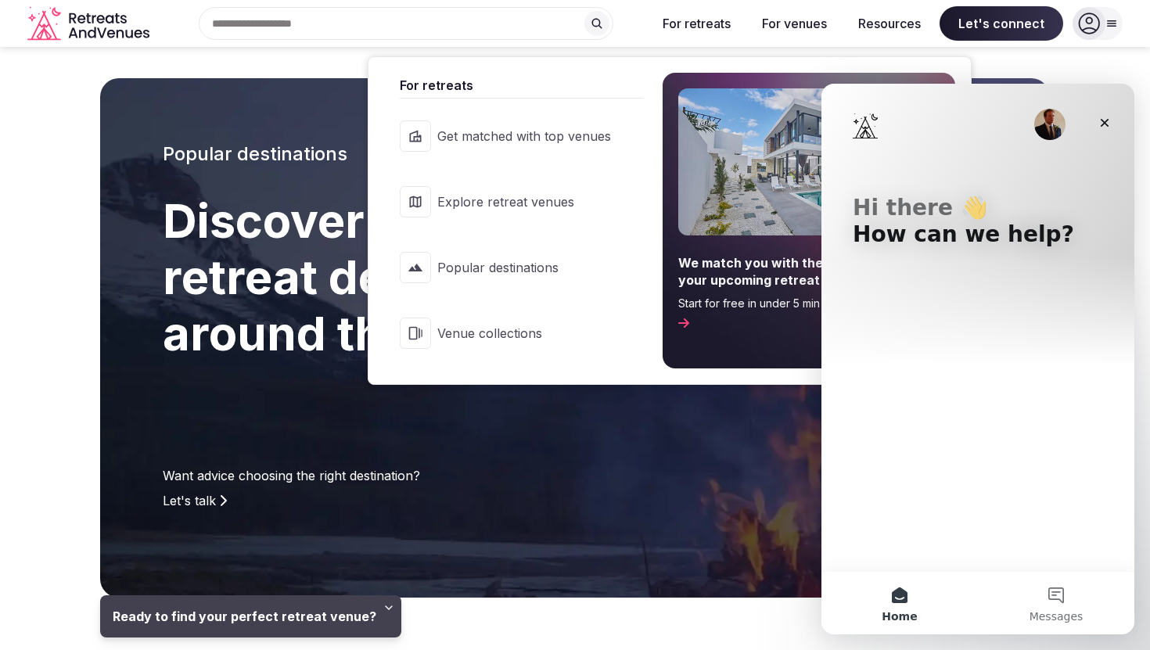
click at [549, 205] on span "Explore retreat venues" at bounding box center [524, 201] width 174 height 17
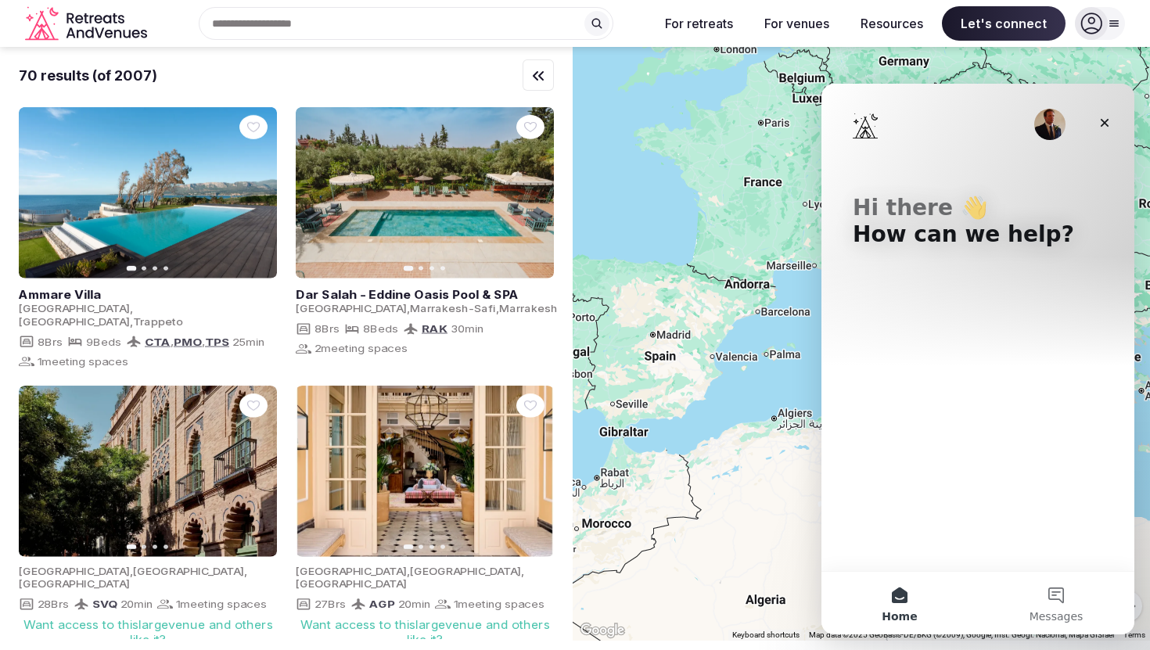
click at [410, 32] on input "text" at bounding box center [406, 23] width 415 height 33
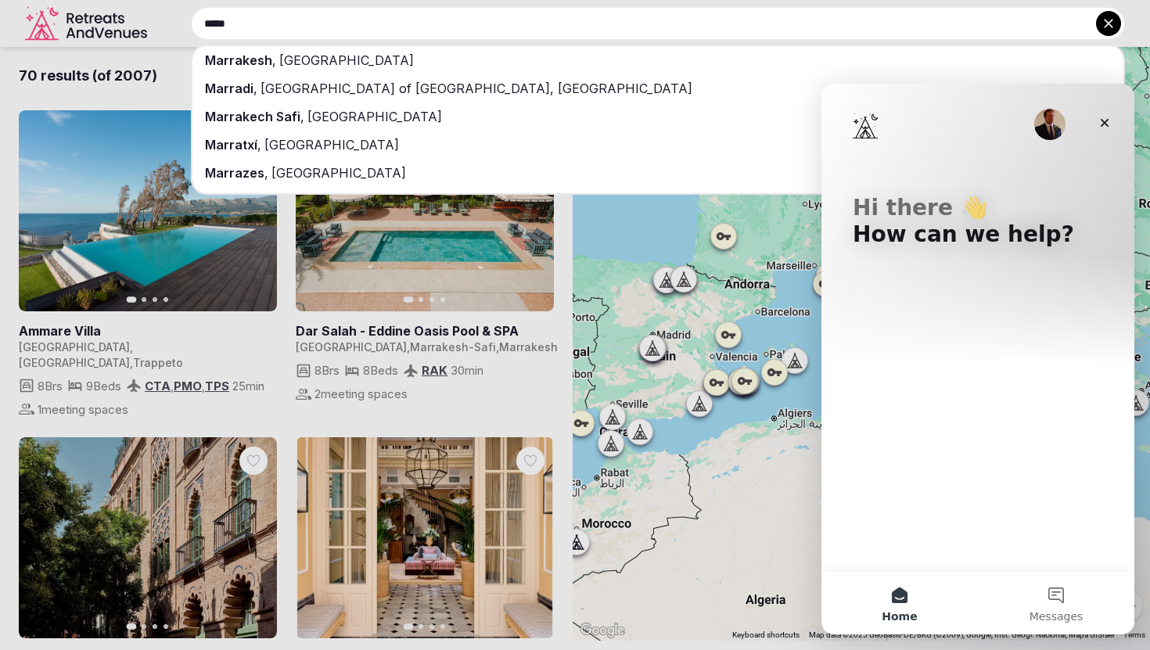
type input "*****"
click at [379, 57] on div "[GEOGRAPHIC_DATA] , [GEOGRAPHIC_DATA]" at bounding box center [657, 60] width 931 height 28
